Goal: Task Accomplishment & Management: Manage account settings

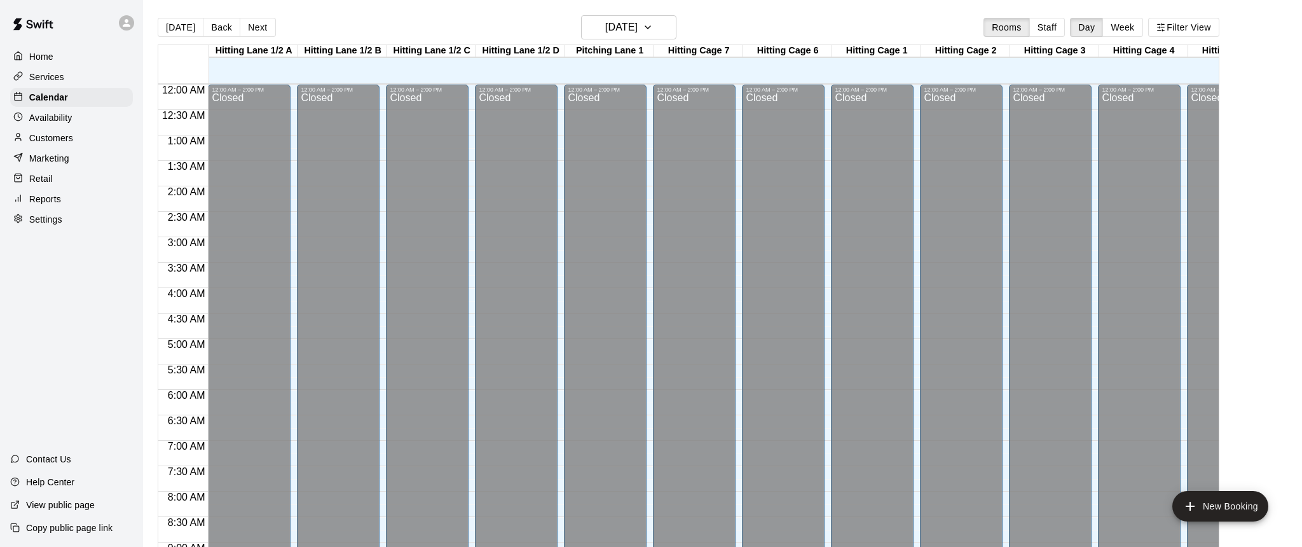
scroll to position [474, 54]
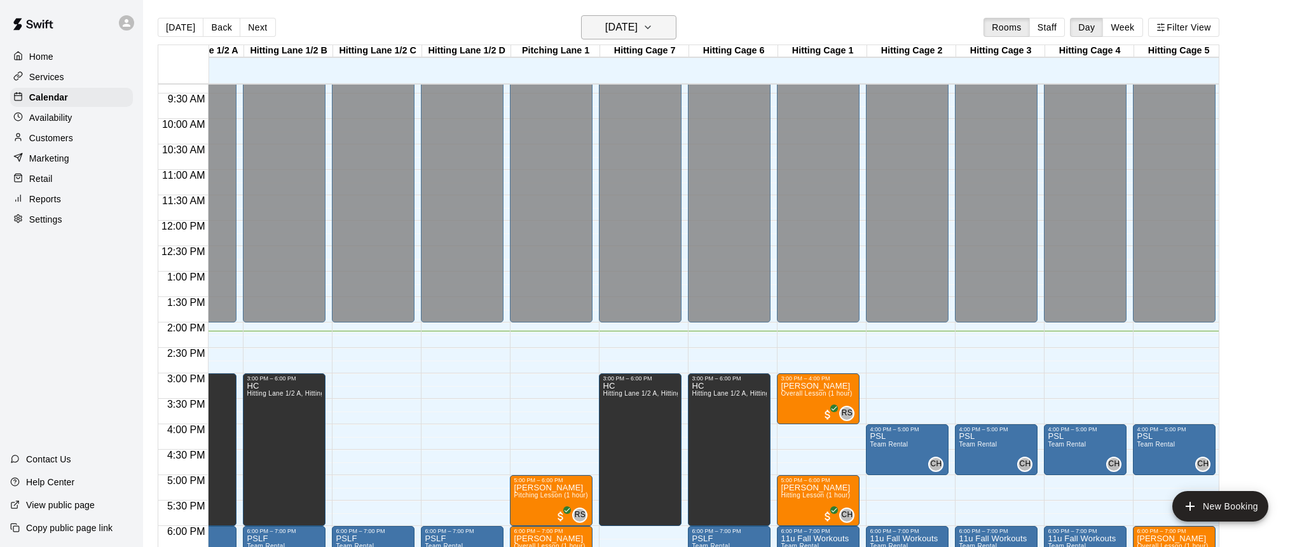
click at [653, 31] on icon "button" at bounding box center [648, 27] width 10 height 15
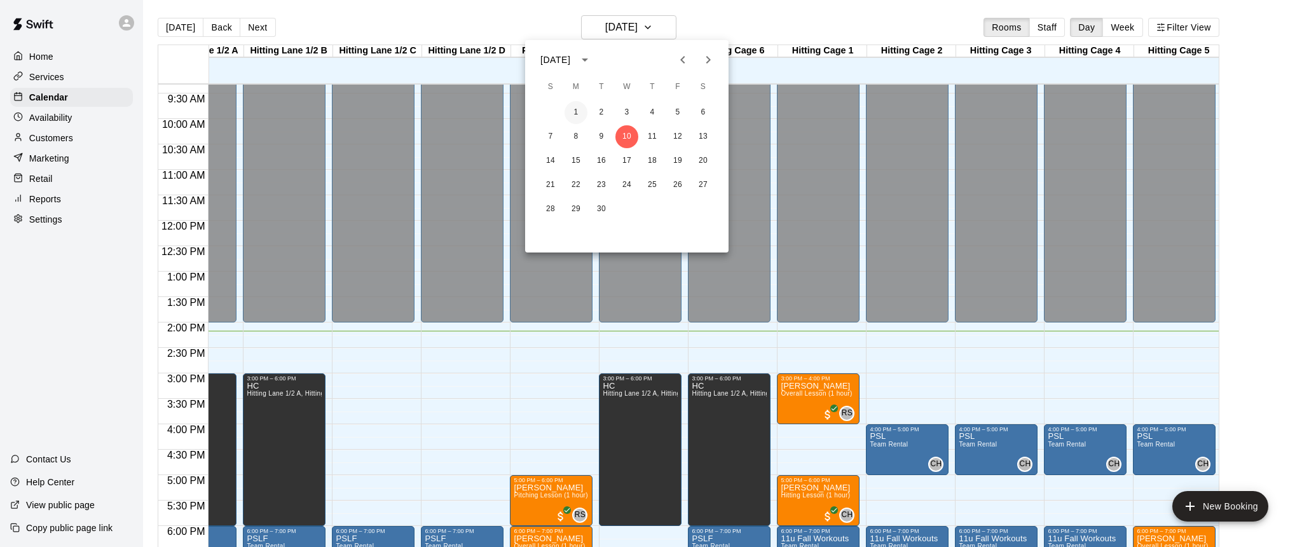
click at [575, 111] on button "1" at bounding box center [576, 112] width 23 height 23
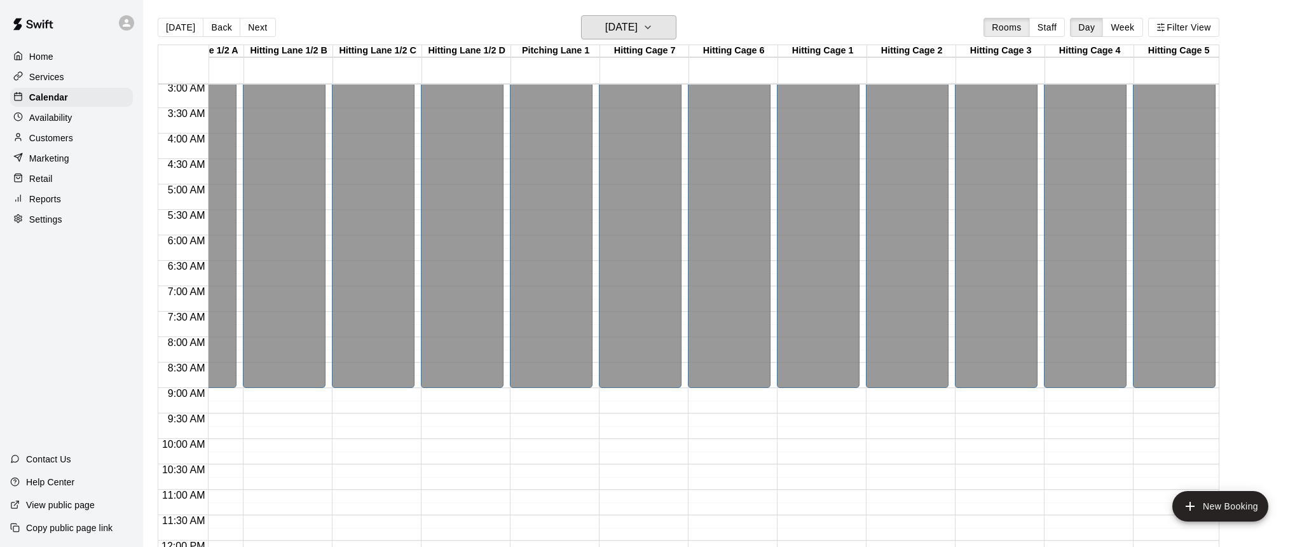
scroll to position [38, 54]
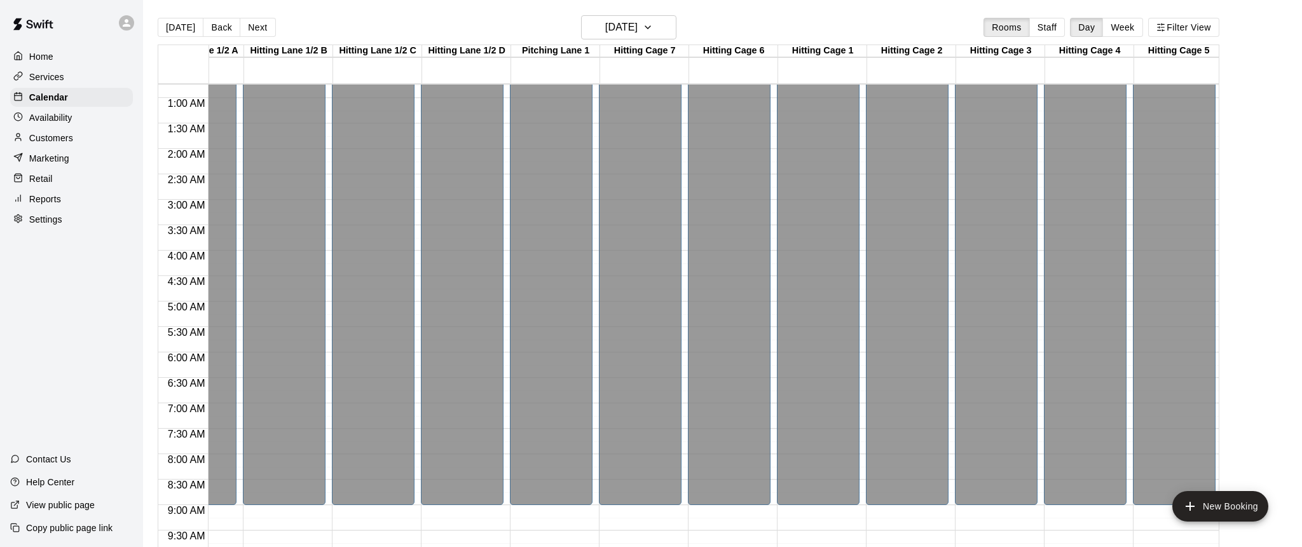
click at [45, 136] on p "Customers" at bounding box center [51, 138] width 44 height 13
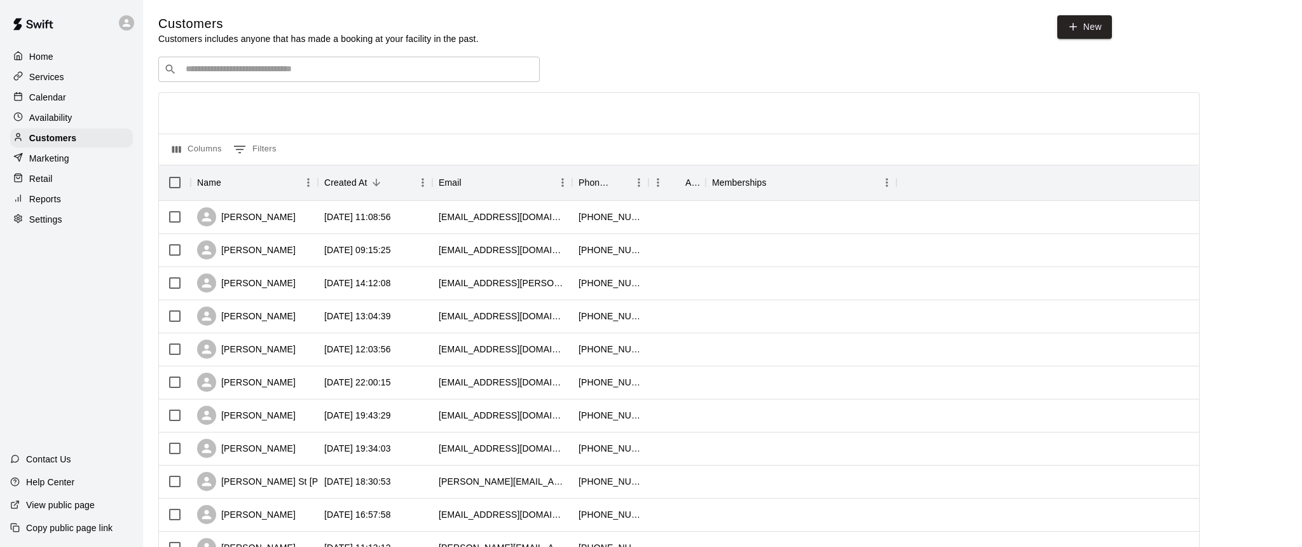
click at [254, 67] on input "Search customers by name or email" at bounding box center [358, 69] width 352 height 13
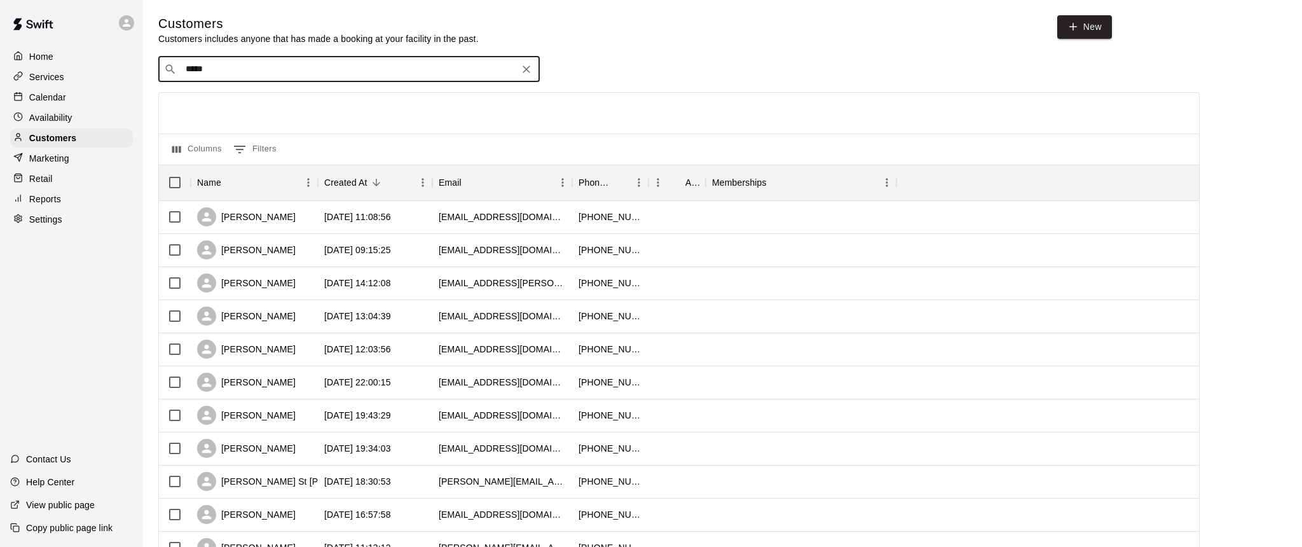
type input "******"
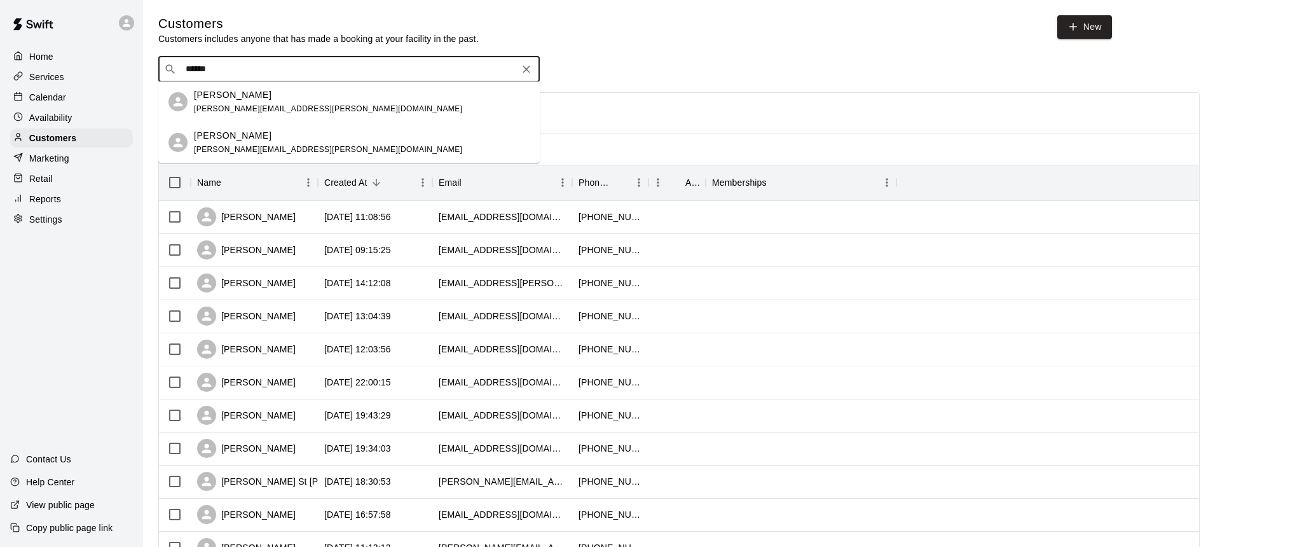
click at [230, 100] on p "[PERSON_NAME]" at bounding box center [233, 94] width 78 height 13
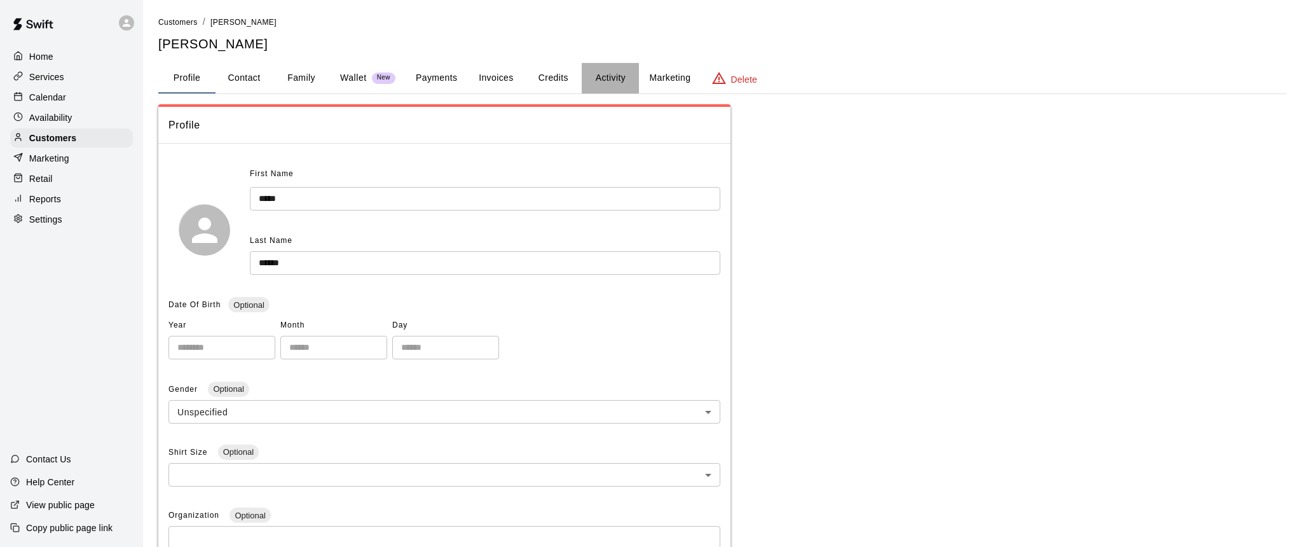
click at [612, 74] on button "Activity" at bounding box center [610, 78] width 57 height 31
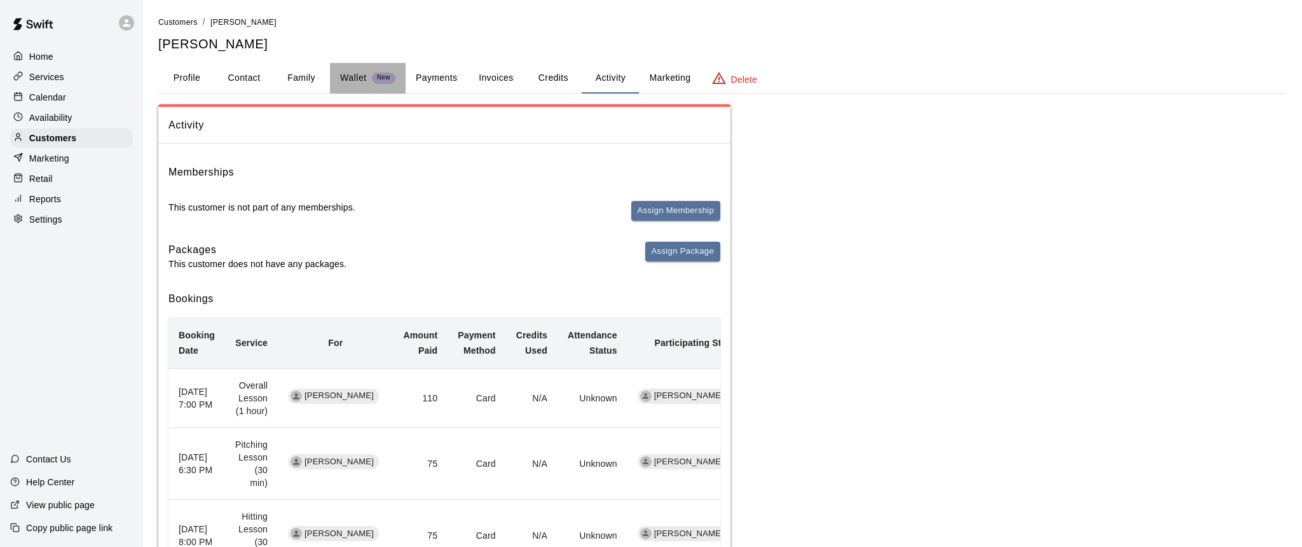
click at [353, 75] on p "Wallet" at bounding box center [353, 77] width 27 height 13
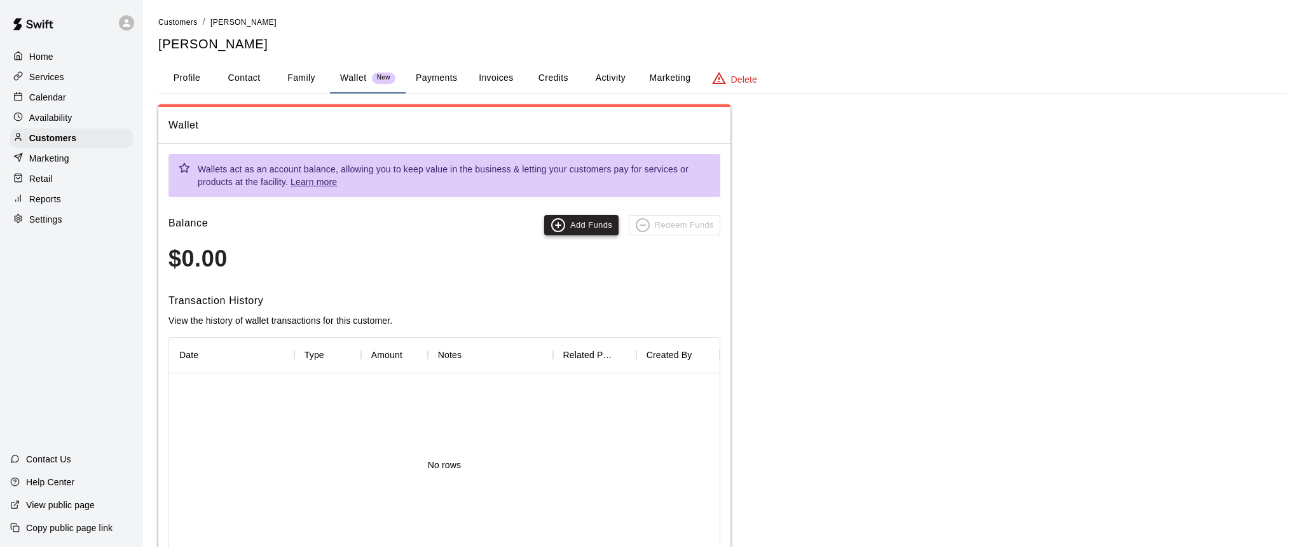
click at [566, 221] on button "Add Funds" at bounding box center [581, 225] width 74 height 20
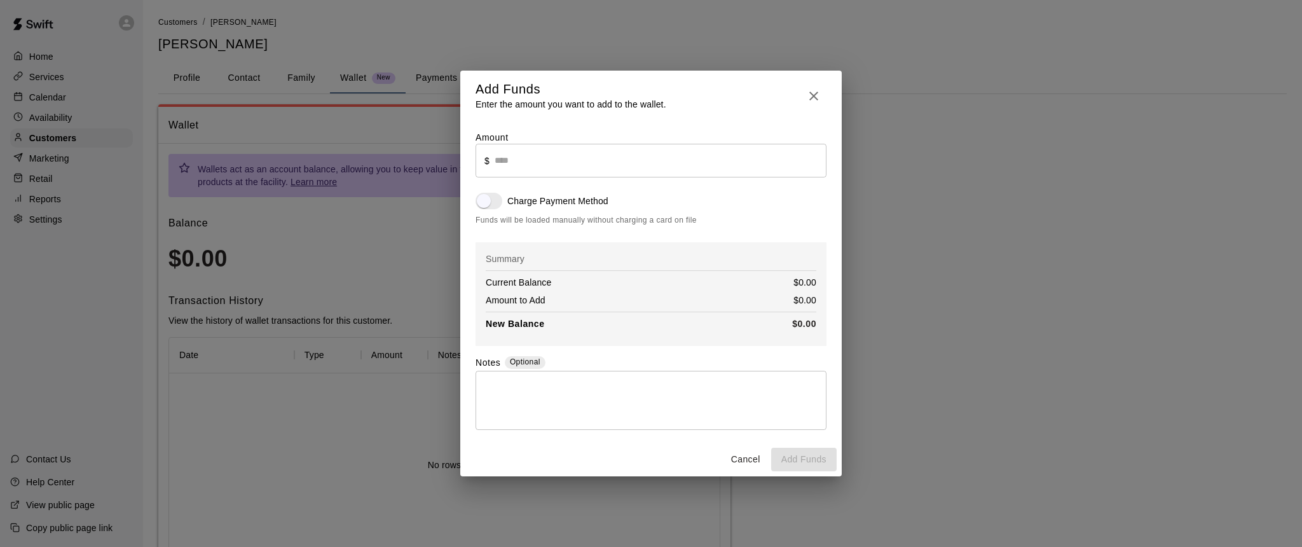
click at [514, 160] on input "text" at bounding box center [661, 161] width 332 height 34
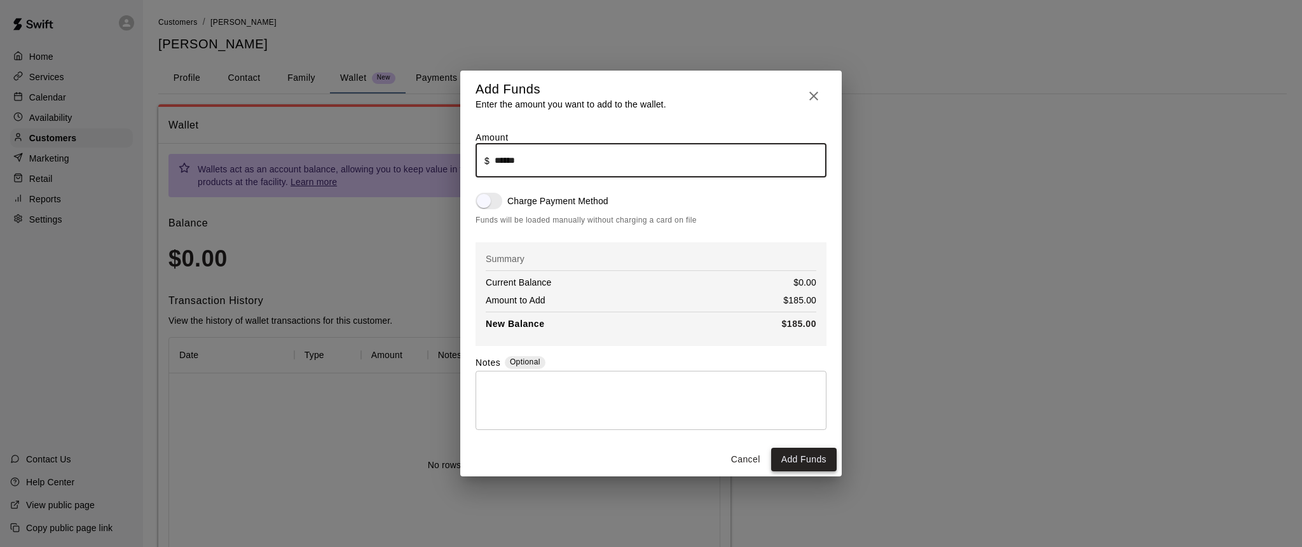
type input "******"
click at [802, 461] on button "Add Funds" at bounding box center [803, 460] width 65 height 24
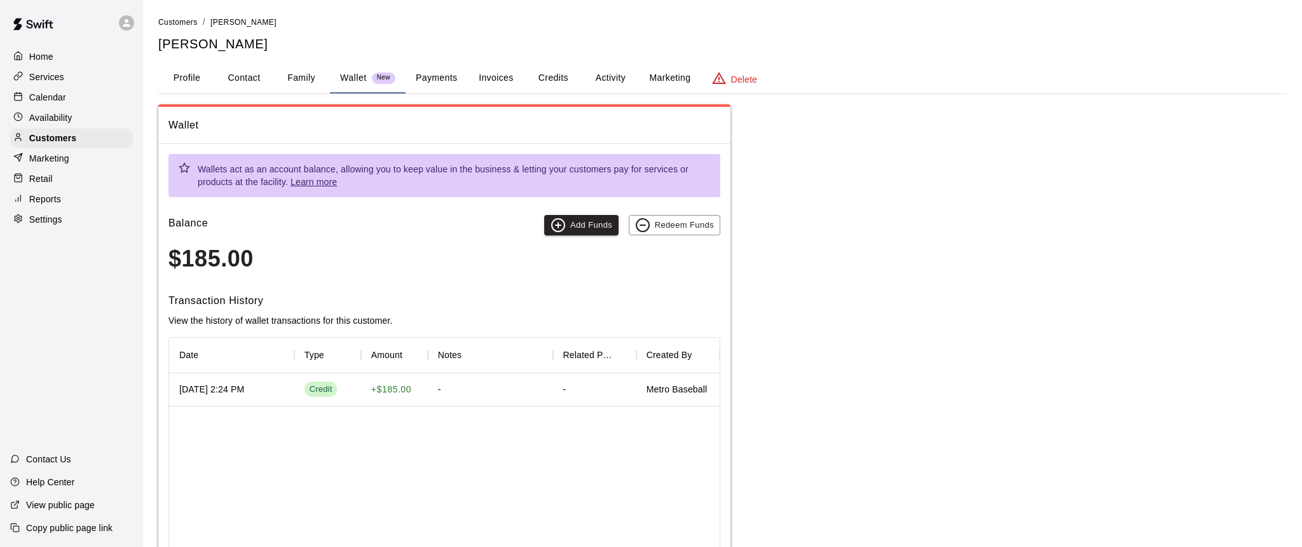
click at [41, 55] on p "Home" at bounding box center [41, 56] width 24 height 13
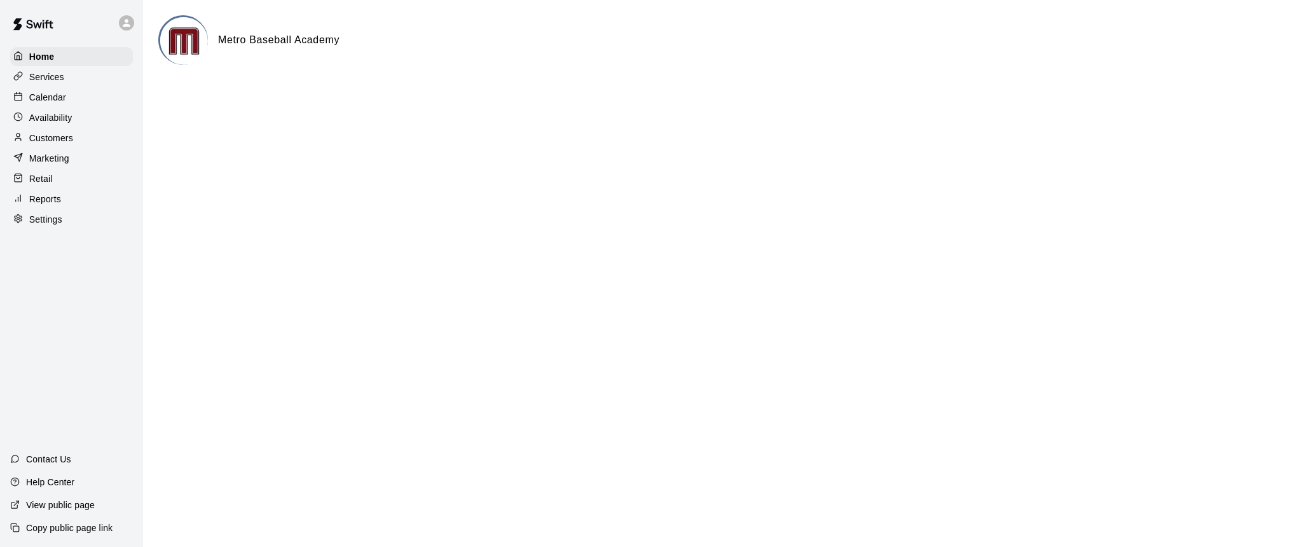
click at [46, 99] on p "Calendar" at bounding box center [47, 97] width 37 height 13
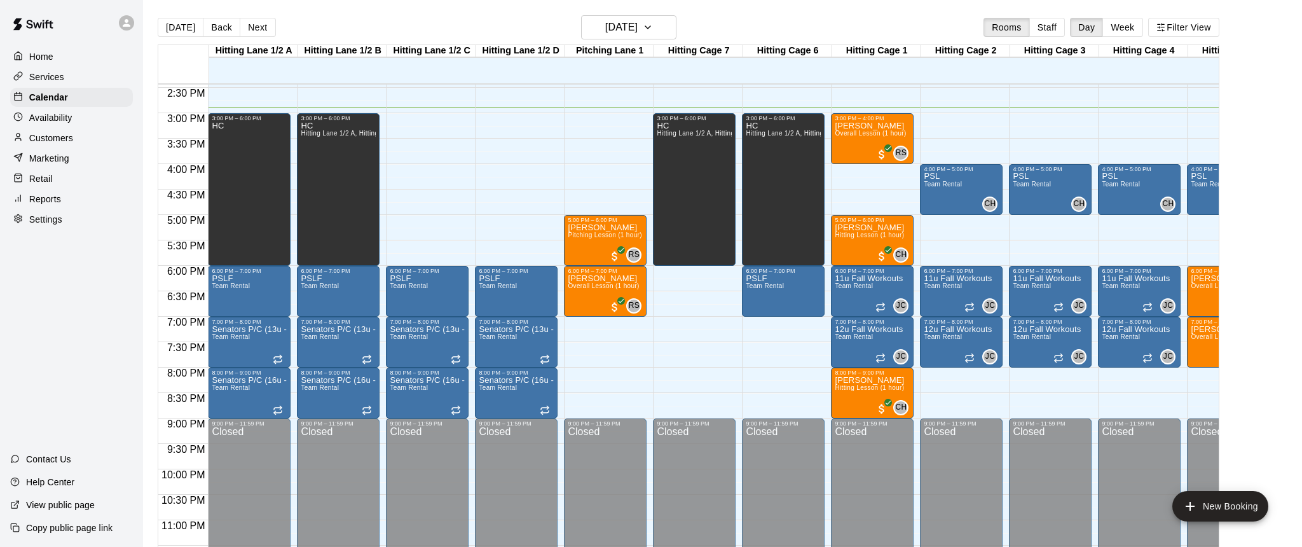
scroll to position [738, 0]
